Goal: Task Accomplishment & Management: Complete application form

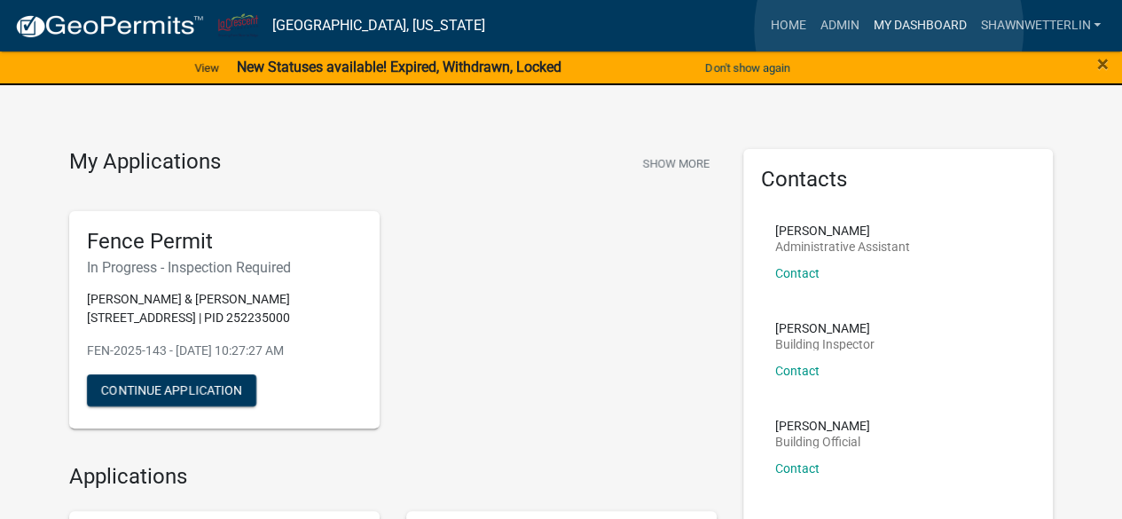
click at [889, 29] on link "My Dashboard" at bounding box center [919, 26] width 107 height 34
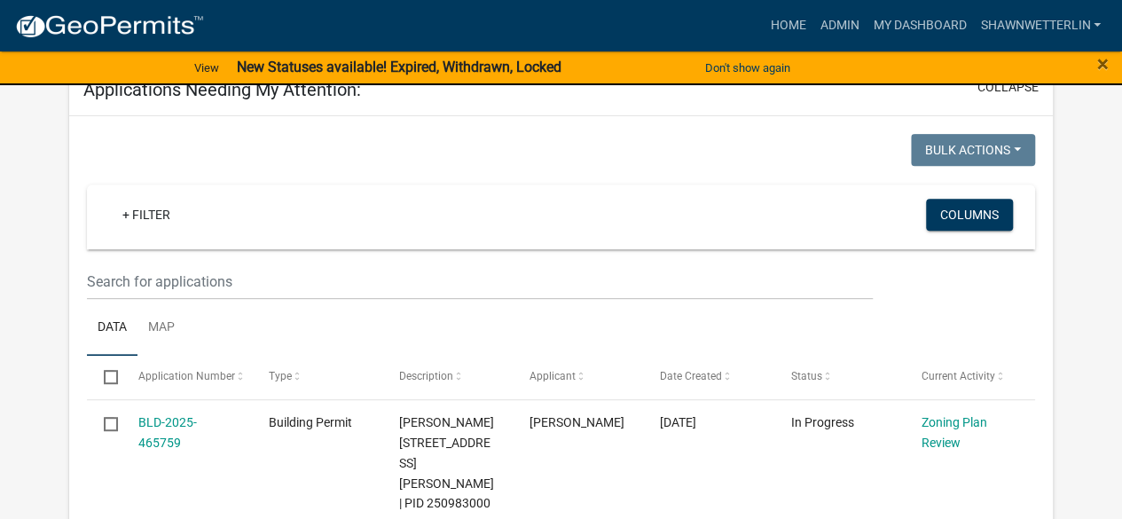
scroll to position [296, 0]
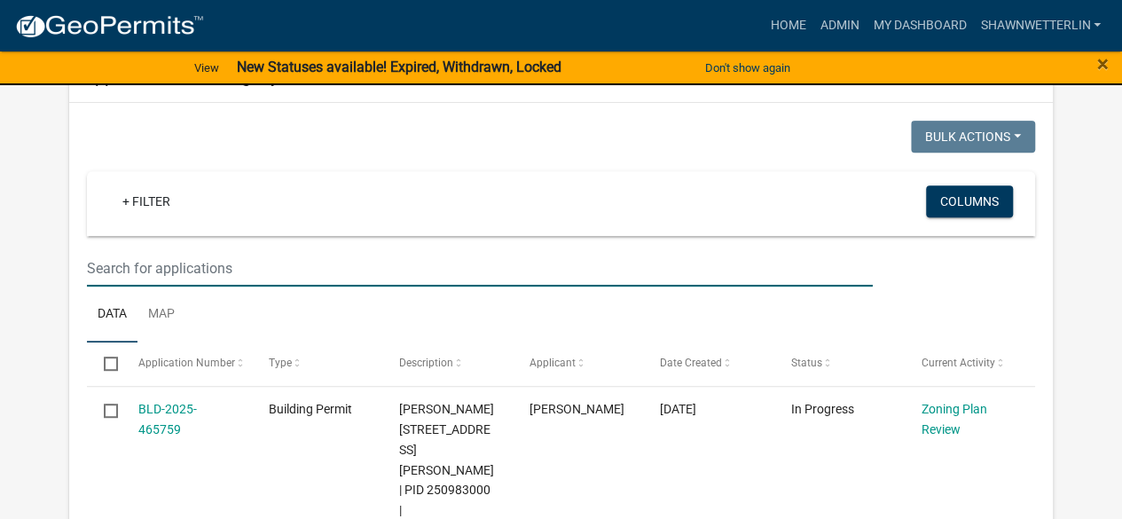
click at [115, 262] on input "text" at bounding box center [479, 268] width 785 height 36
type input "[PERSON_NAME]"
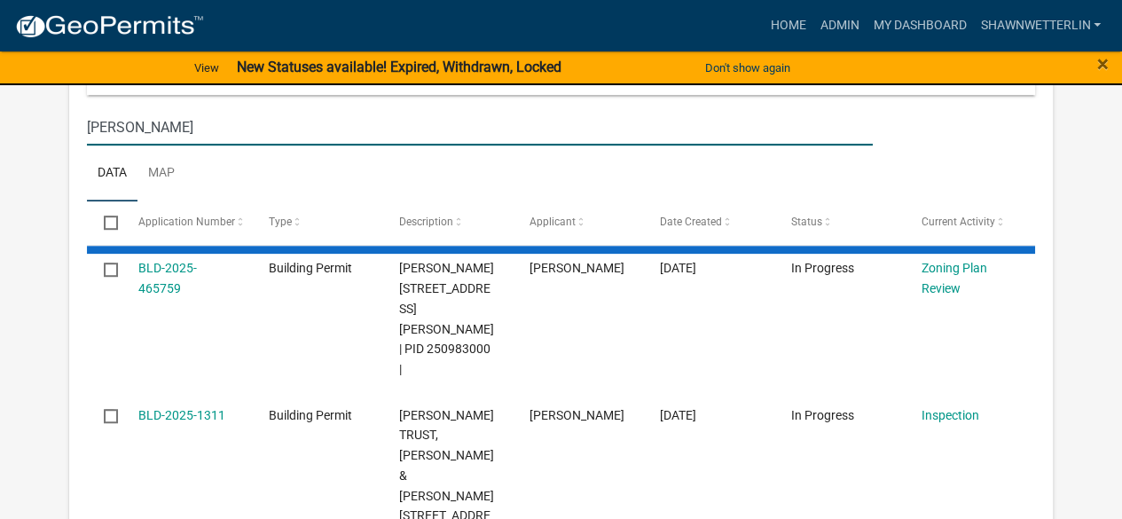
scroll to position [460, 0]
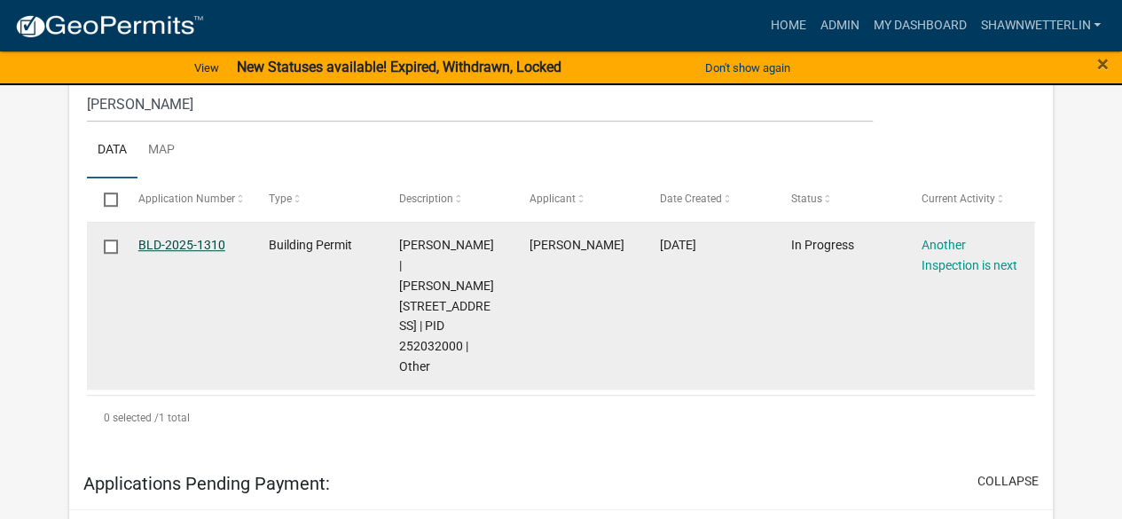
click at [194, 241] on link "BLD-2025-1310" at bounding box center [181, 245] width 87 height 14
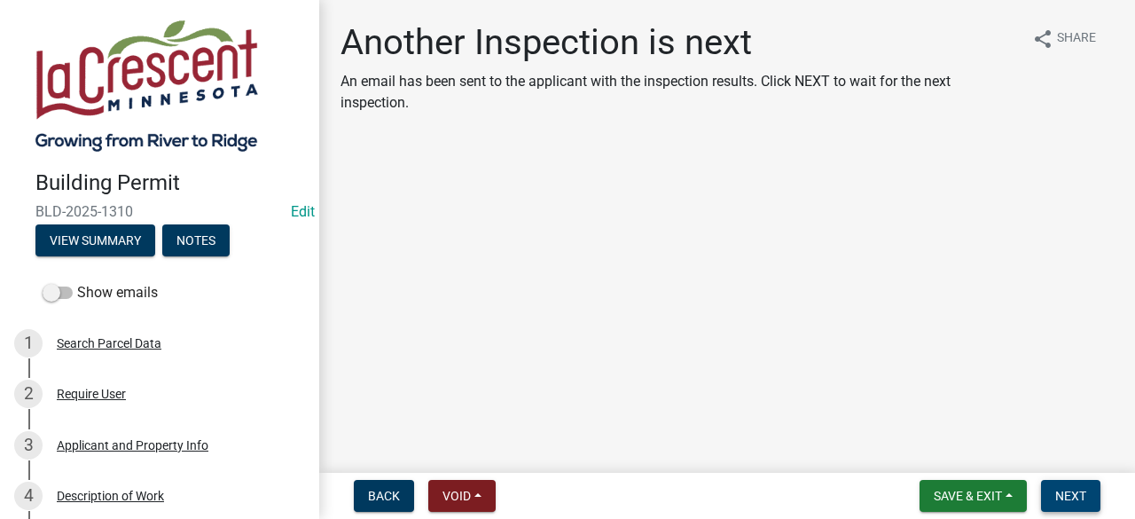
click at [1057, 500] on span "Next" at bounding box center [1070, 496] width 31 height 14
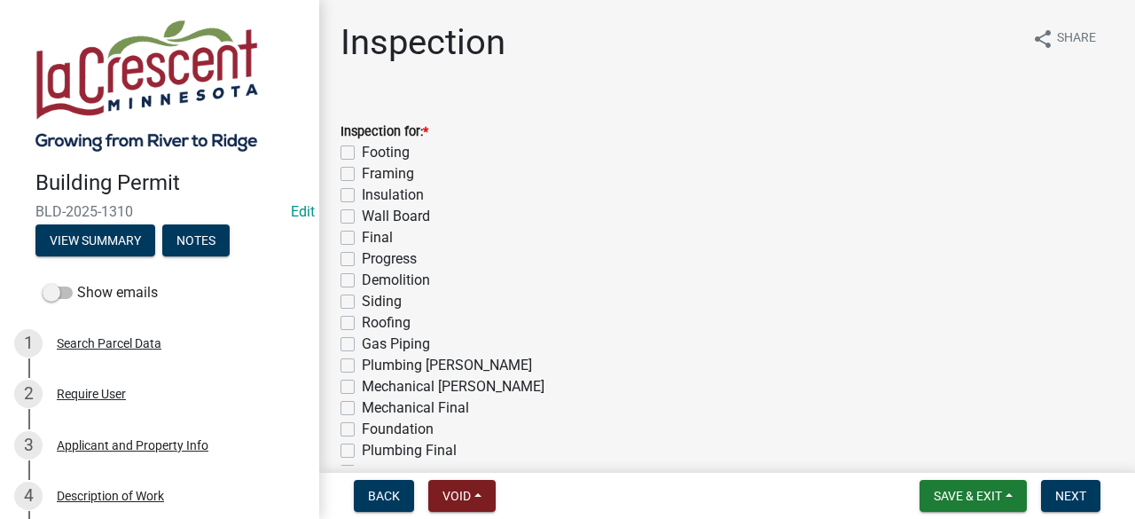
click at [362, 169] on label "Framing" at bounding box center [388, 173] width 52 height 21
click at [362, 169] on input "Framing" at bounding box center [368, 169] width 12 height 12
checkbox input "true"
checkbox input "false"
checkbox input "true"
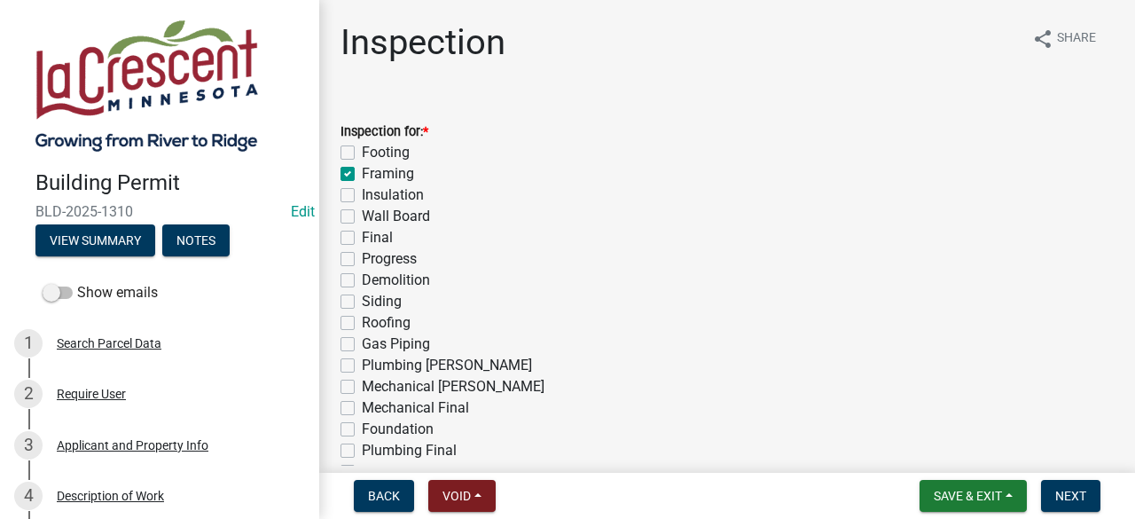
checkbox input "false"
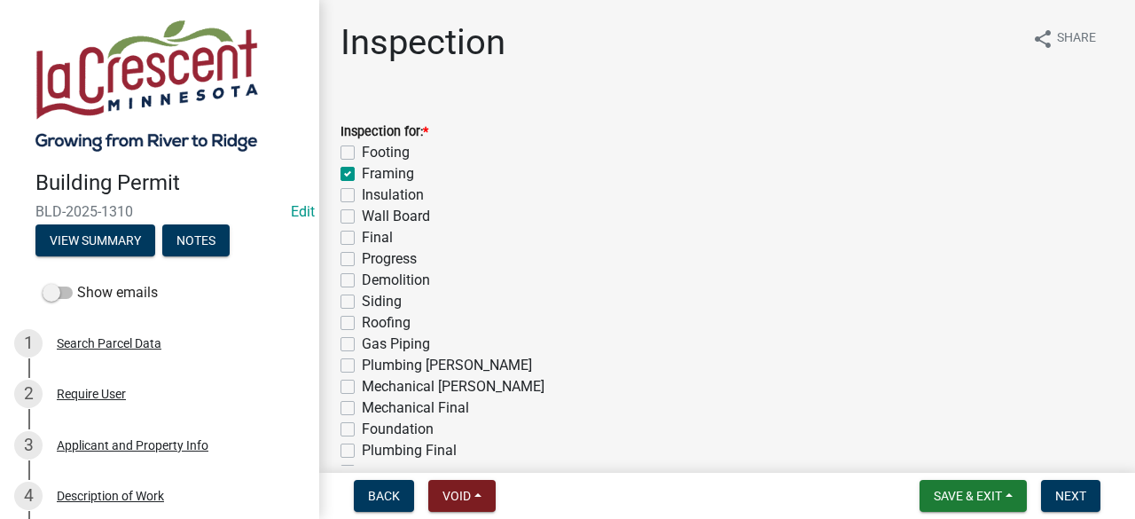
checkbox input "false"
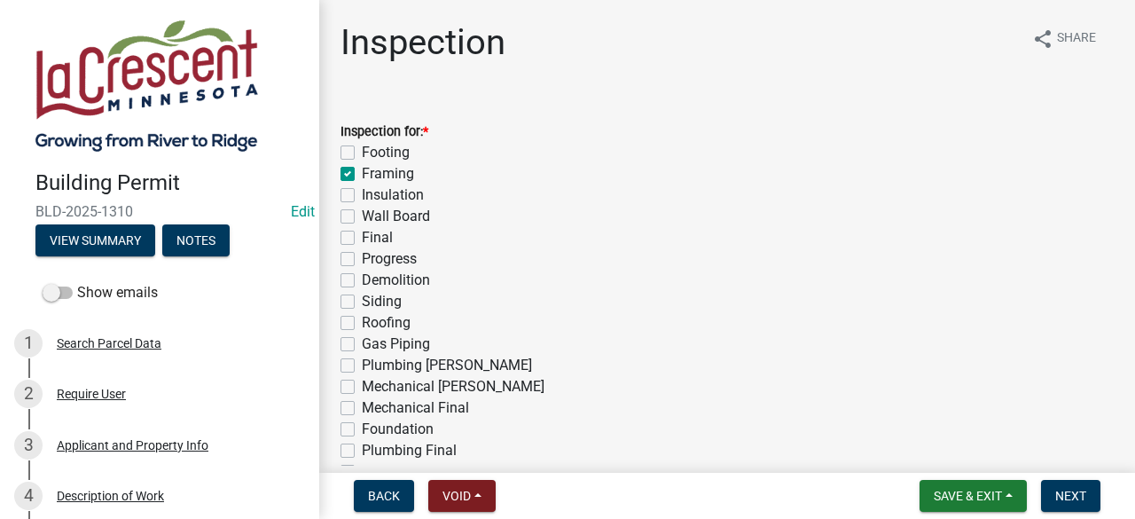
checkbox input "false"
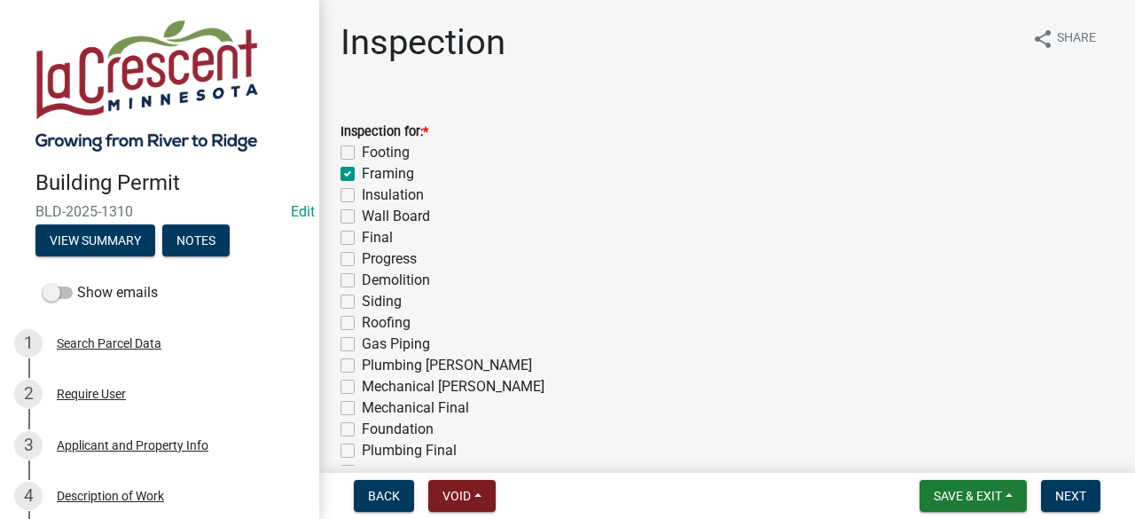
checkbox input "false"
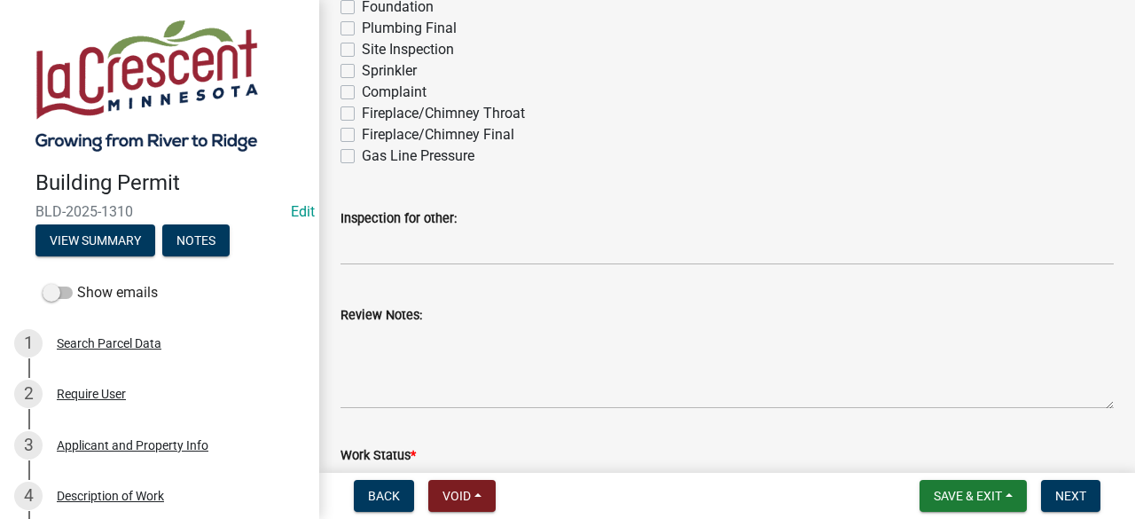
scroll to position [440, 0]
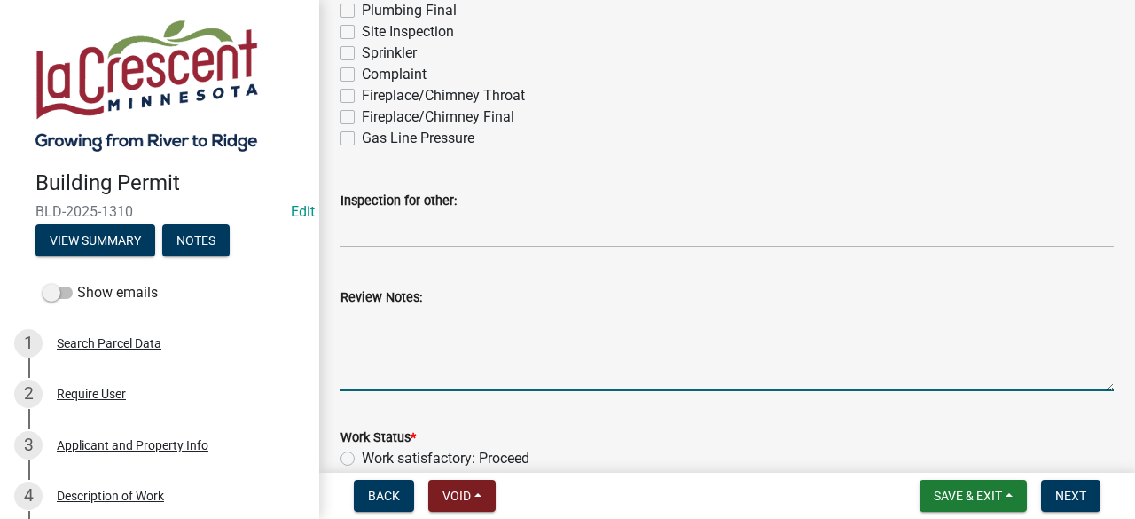
click at [422, 341] on textarea "Review Notes:" at bounding box center [727, 349] width 773 height 83
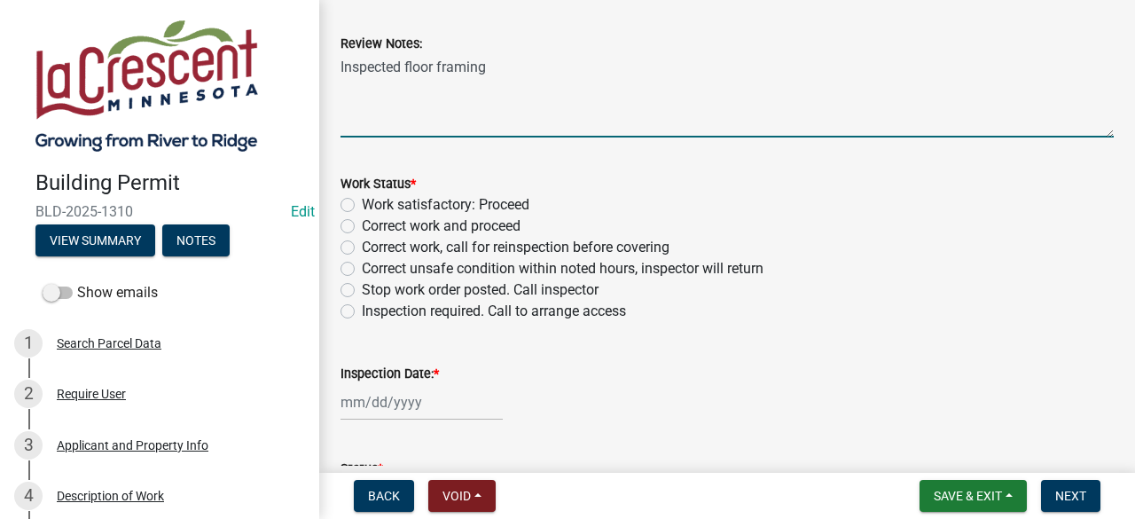
scroll to position [704, 0]
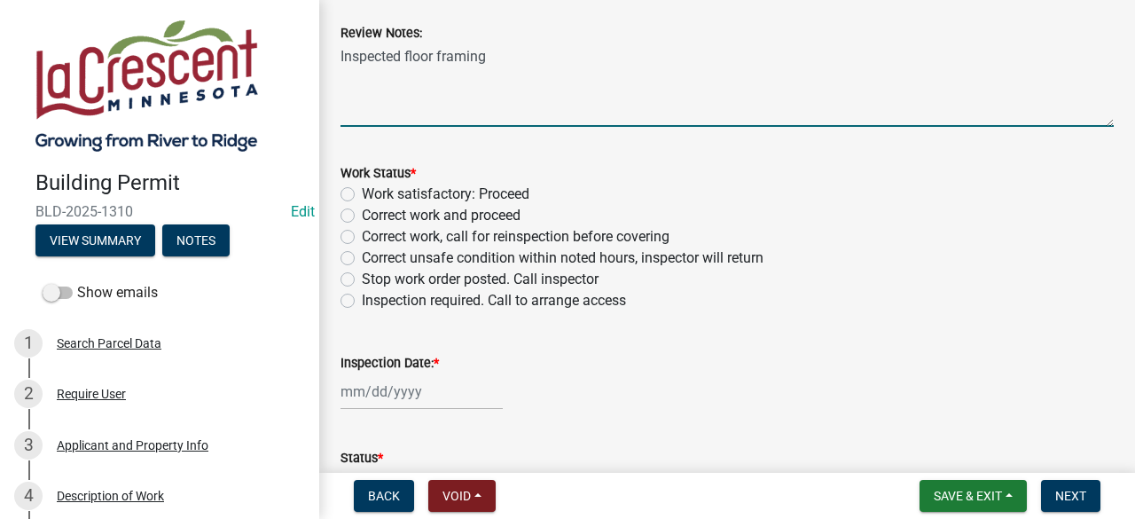
type textarea "Inspected floor framing"
click at [362, 194] on label "Work satisfactory: Proceed" at bounding box center [446, 194] width 168 height 21
click at [362, 194] on input "Work satisfactory: Proceed" at bounding box center [368, 190] width 12 height 12
radio input "true"
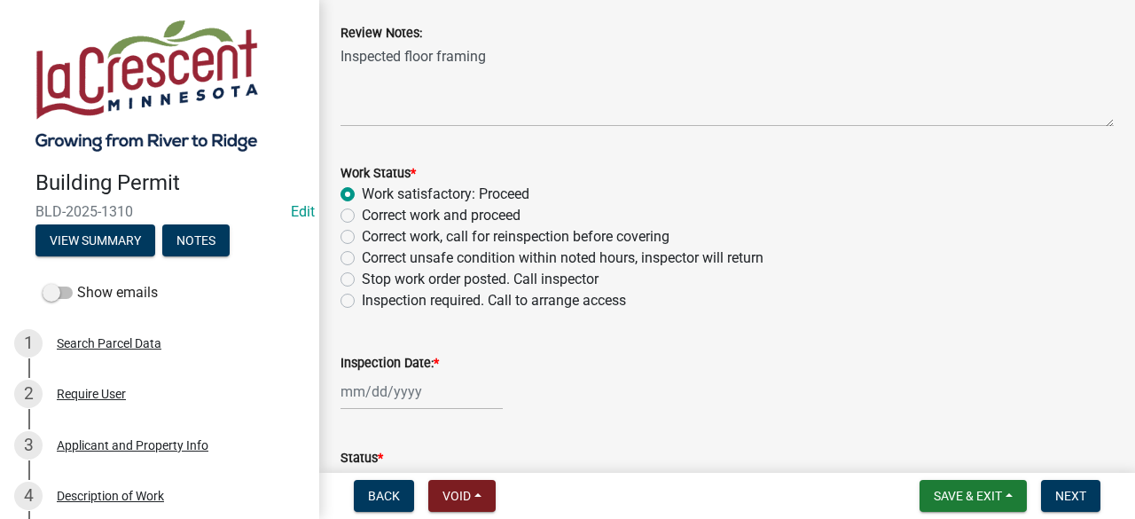
click at [396, 393] on div at bounding box center [422, 391] width 162 height 36
select select "8"
select select "2025"
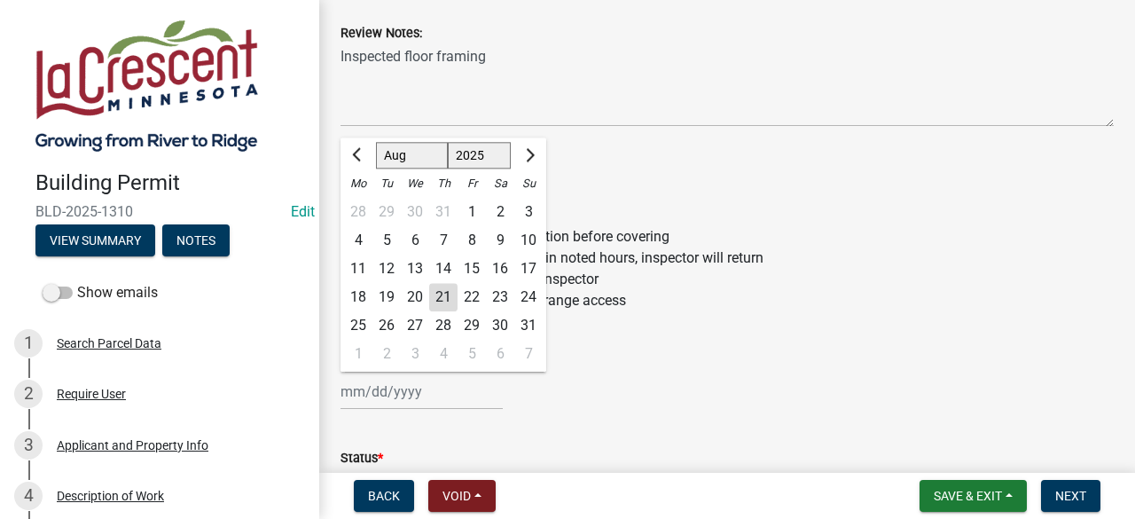
click at [441, 299] on div "21" at bounding box center [443, 297] width 28 height 28
type input "[DATE]"
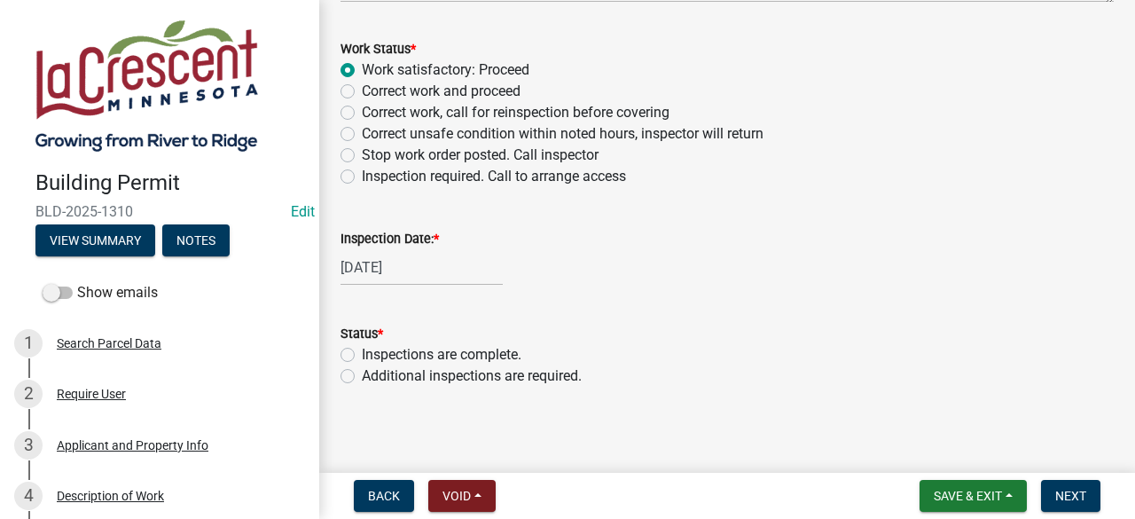
scroll to position [834, 0]
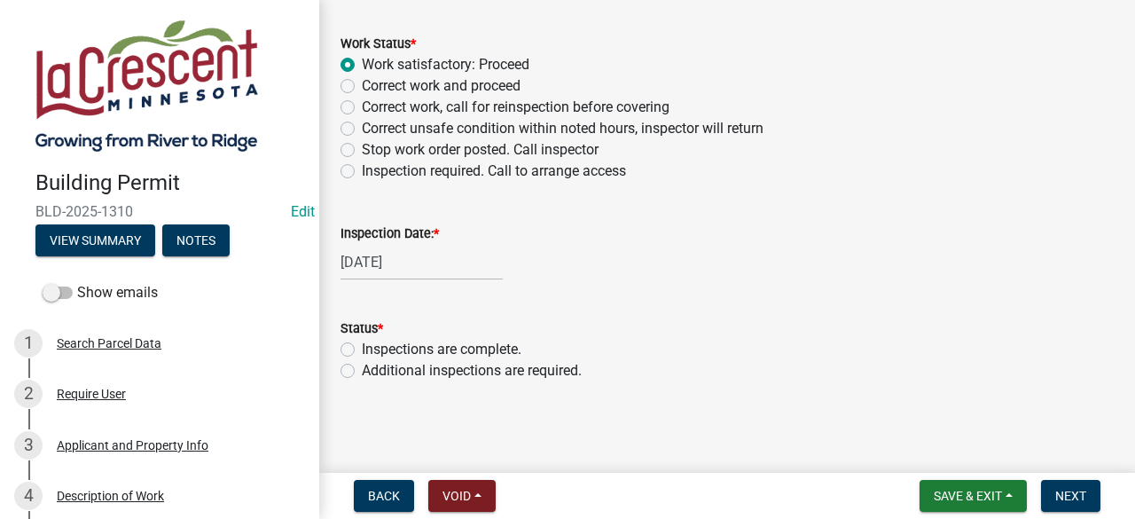
click at [362, 371] on label "Additional inspections are required." at bounding box center [472, 370] width 220 height 21
click at [362, 371] on input "Additional inspections are required." at bounding box center [368, 366] width 12 height 12
radio input "true"
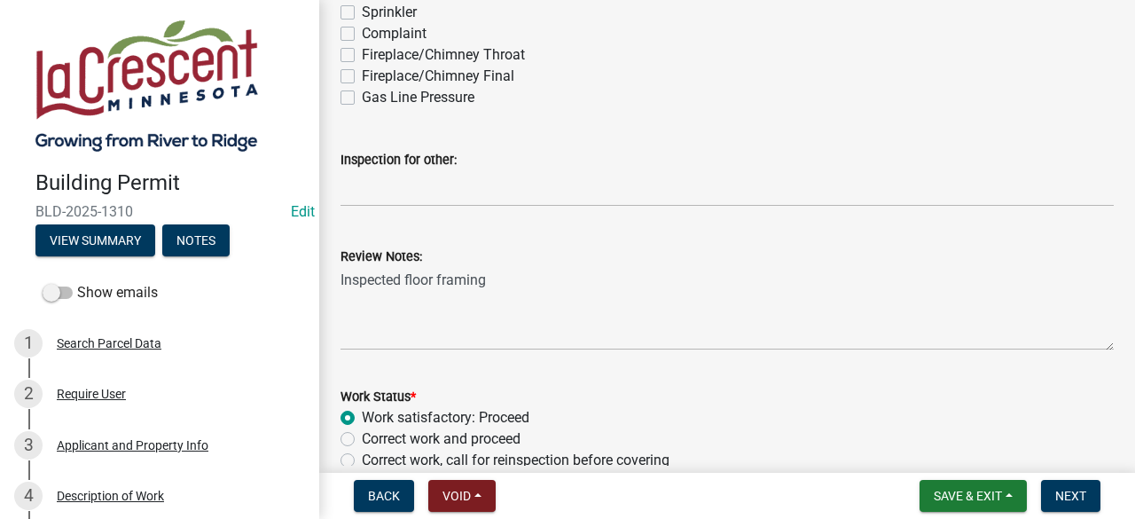
scroll to position [479, 0]
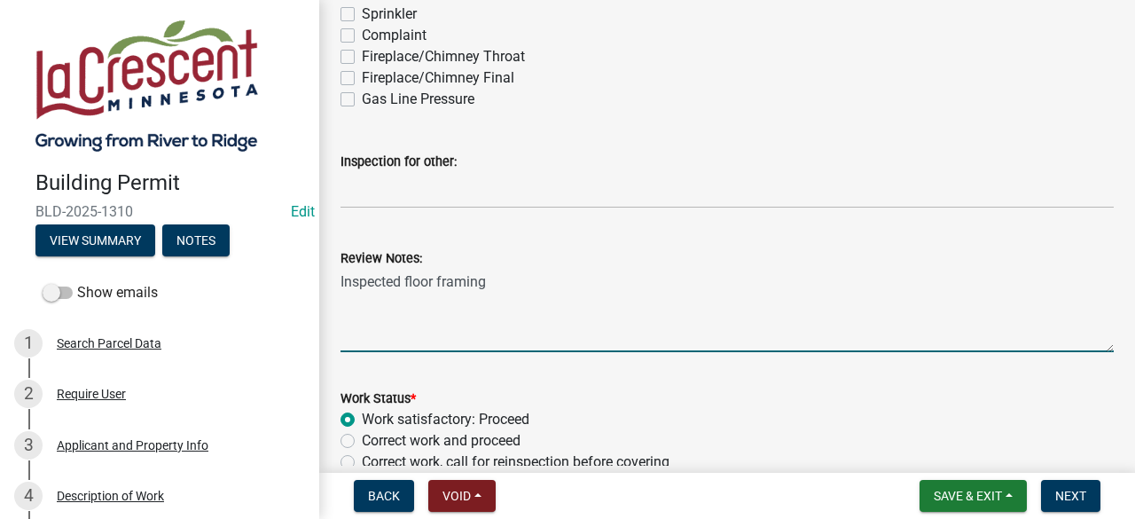
click at [521, 290] on textarea "Inspected floor framing" at bounding box center [727, 310] width 773 height 83
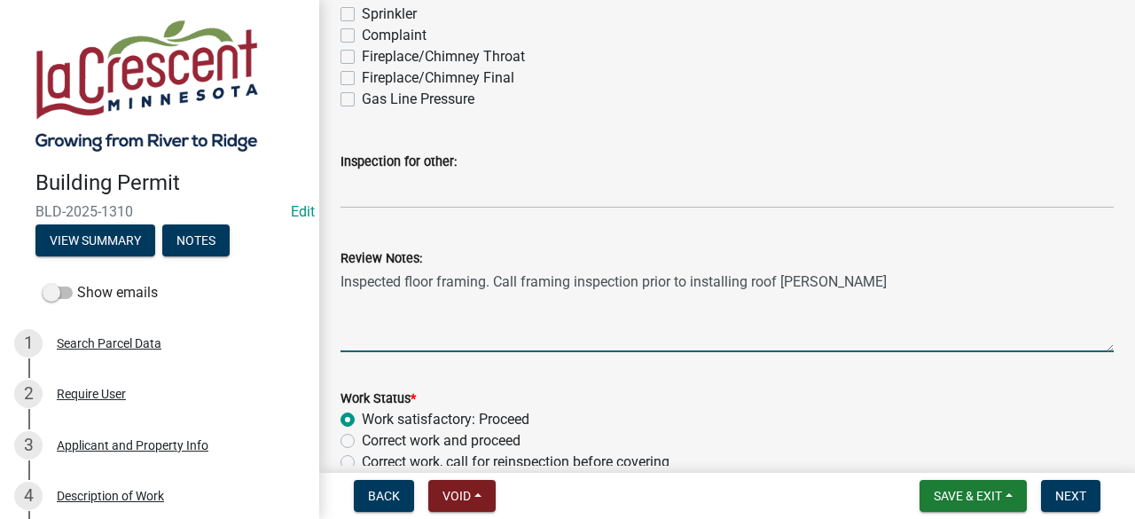
click at [815, 281] on textarea "Inspected floor framing. Call framing inspection prior to installing roof [PERS…" at bounding box center [727, 310] width 773 height 83
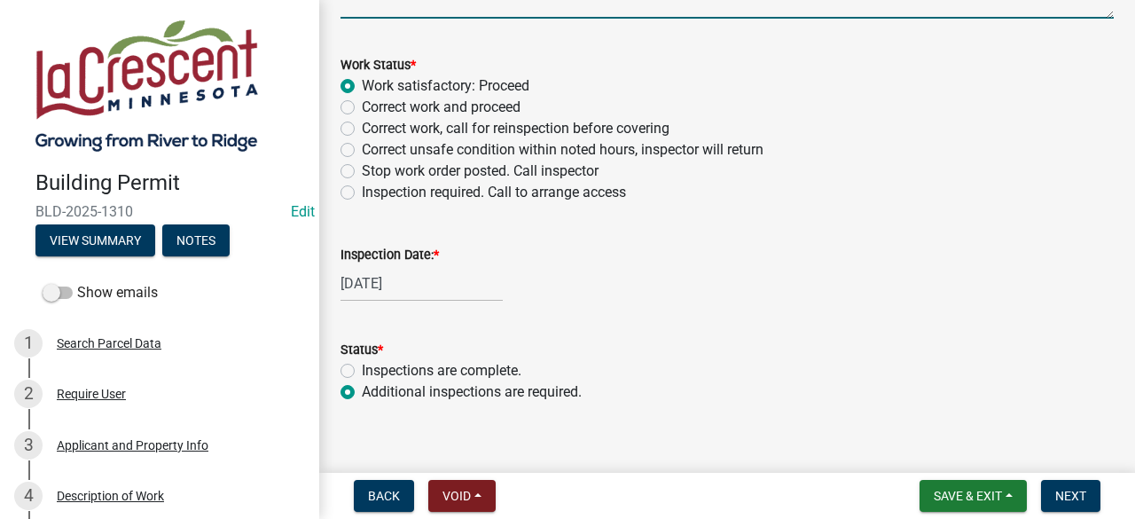
scroll to position [834, 0]
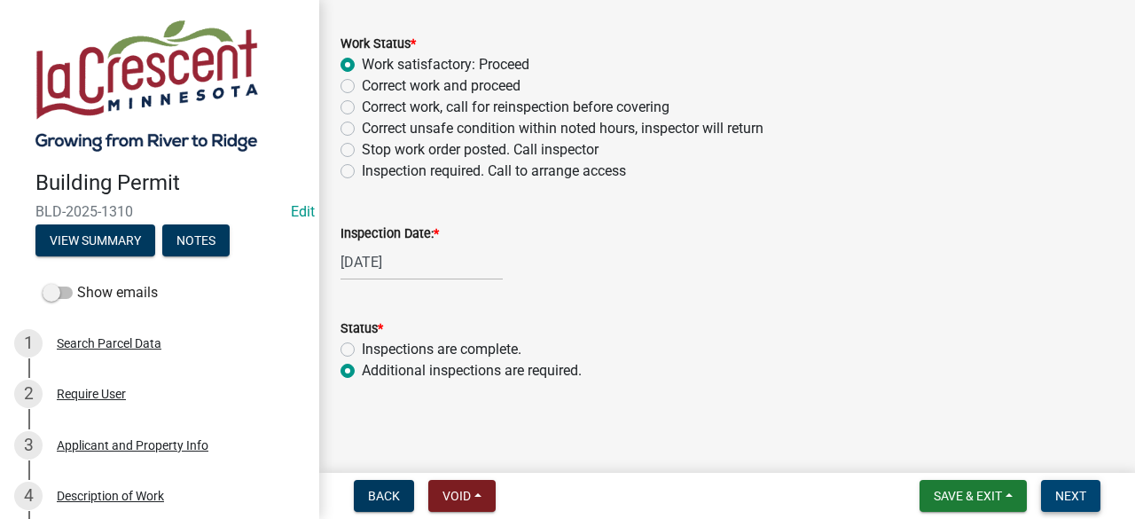
type textarea "Inspected floor framing. Call framing inspection prior to installing plywood on…"
click at [1061, 490] on span "Next" at bounding box center [1070, 496] width 31 height 14
